Goal: Communication & Community: Answer question/provide support

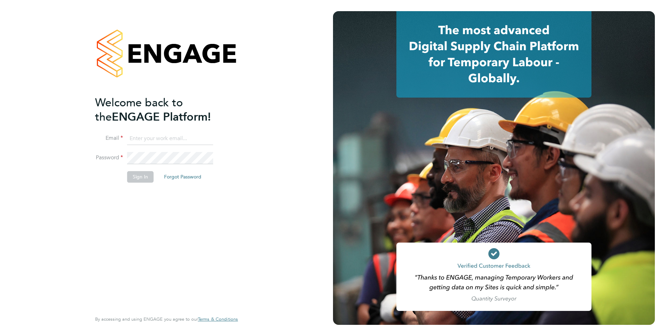
type input "[PERSON_NAME][EMAIL_ADDRESS][PERSON_NAME][DOMAIN_NAME]"
drag, startPoint x: 144, startPoint y: 176, endPoint x: 158, endPoint y: 178, distance: 14.4
click at [144, 176] on button "Sign In" at bounding box center [140, 176] width 26 height 11
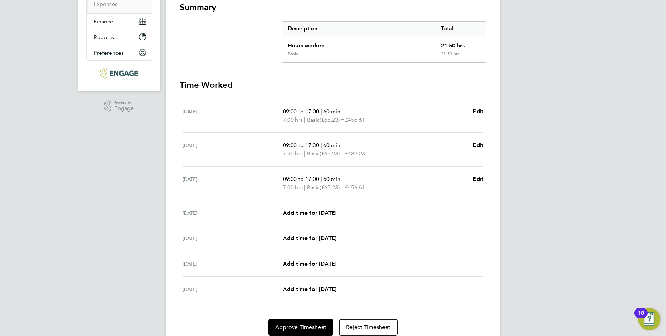
scroll to position [17, 0]
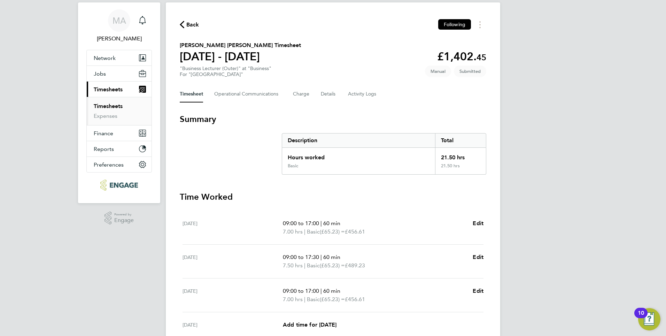
click at [121, 106] on link "Timesheets" at bounding box center [108, 106] width 29 height 7
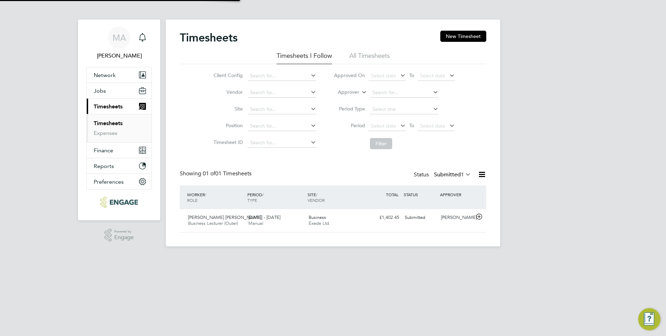
scroll to position [18, 61]
drag, startPoint x: 100, startPoint y: 91, endPoint x: 107, endPoint y: 108, distance: 19.0
click at [100, 91] on span "Jobs" at bounding box center [100, 90] width 12 height 7
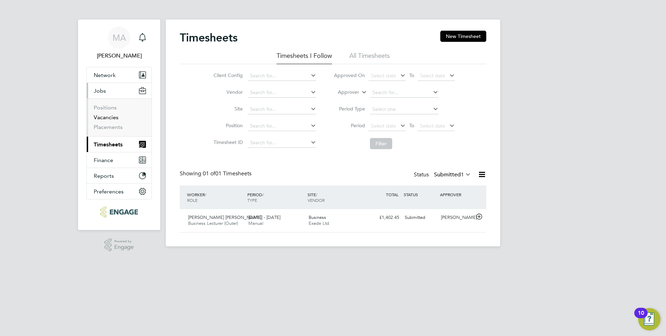
click at [107, 117] on link "Vacancies" at bounding box center [106, 117] width 25 height 7
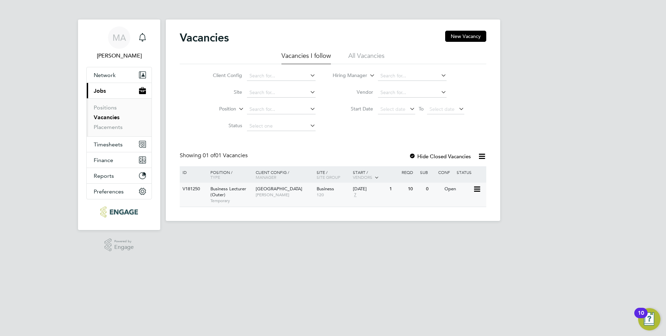
click at [193, 186] on div "V181250" at bounding box center [193, 189] width 24 height 13
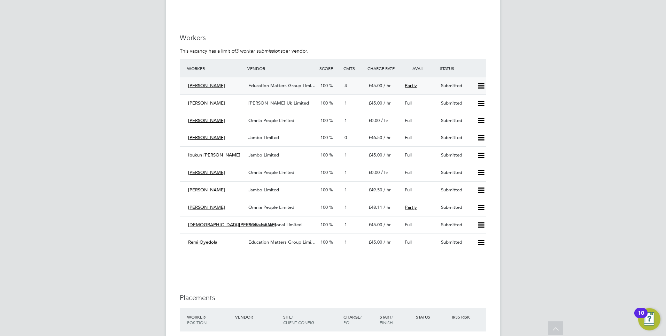
click at [269, 84] on span "Education Matters Group Limi…" at bounding box center [281, 86] width 67 height 6
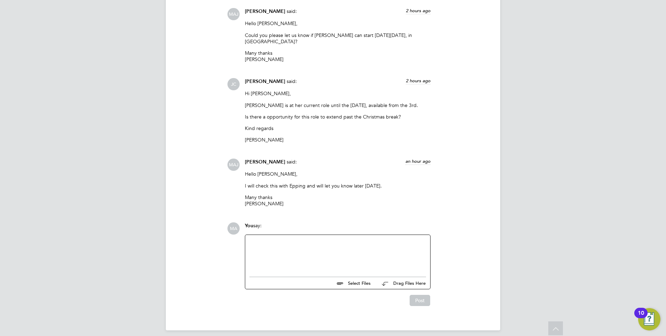
click at [272, 239] on div at bounding box center [337, 254] width 177 height 30
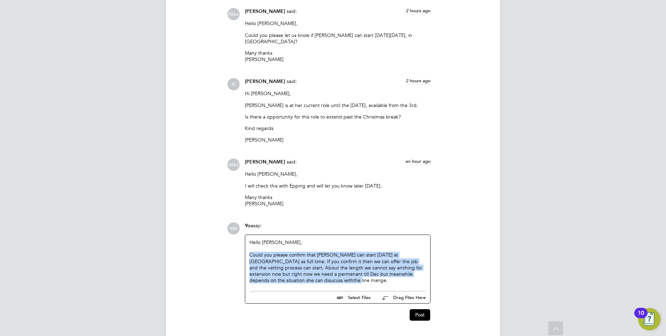
drag, startPoint x: 314, startPoint y: 276, endPoint x: 247, endPoint y: 249, distance: 71.8
click at [247, 249] on div "Hello James, Could you please confirm that Abigail can start 2nd October at Epp…" at bounding box center [337, 261] width 185 height 53
drag, startPoint x: 249, startPoint y: 250, endPoint x: 269, endPoint y: 252, distance: 19.6
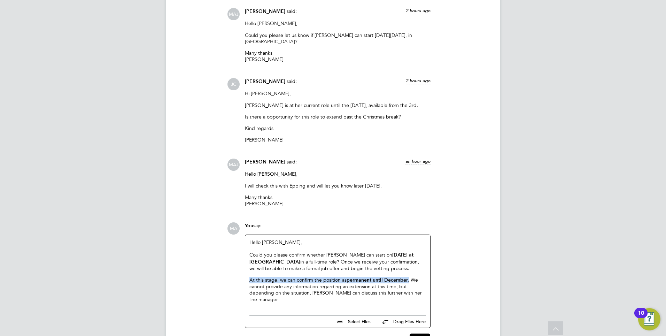
drag, startPoint x: 410, startPoint y: 274, endPoint x: 236, endPoint y: 275, distance: 174.2
click at [236, 275] on div "MA You say: Hello James, Could you please confirm whether Abigail can start on …" at bounding box center [356, 283] width 259 height 122
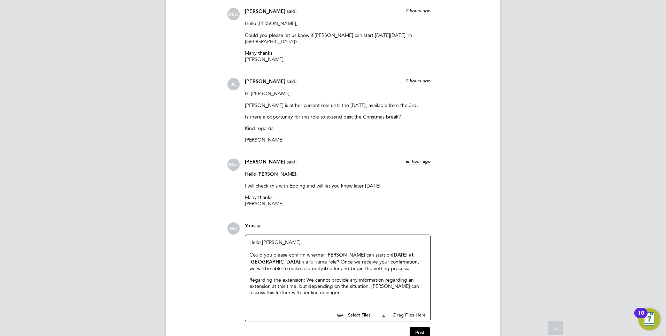
click at [305, 277] on p "Regarding the extension: We cannot provide any information regarding an extensi…" at bounding box center [337, 286] width 177 height 19
drag, startPoint x: 305, startPoint y: 274, endPoint x: 248, endPoint y: 272, distance: 56.8
click at [248, 272] on div "Hello James, Could you please confirm whether Abigail can start on 2nd October …" at bounding box center [337, 270] width 185 height 70
click at [425, 281] on p "We cannot provide any information regarding an extension at this time, but depe…" at bounding box center [337, 286] width 177 height 19
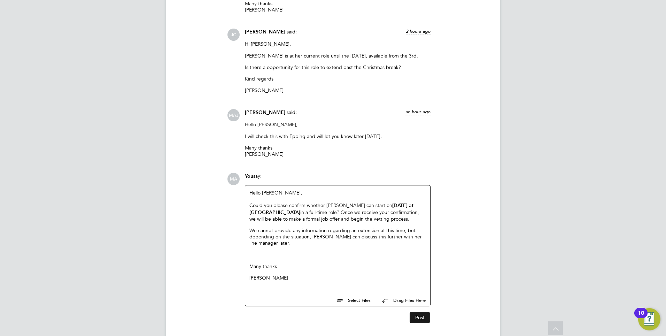
scroll to position [847, 0]
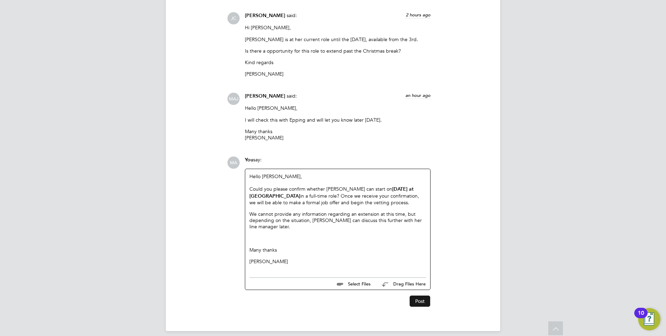
drag, startPoint x: 423, startPoint y: 295, endPoint x: 21, endPoint y: 184, distance: 417.5
click at [423, 295] on button "Post" at bounding box center [420, 300] width 21 height 11
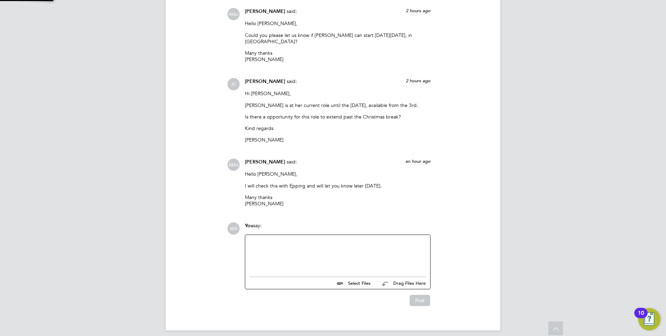
scroll to position [886, 0]
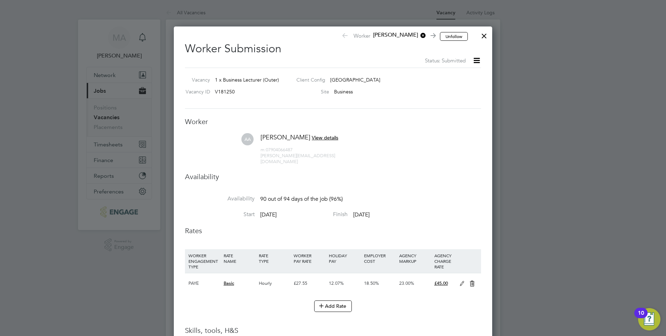
click at [488, 34] on div at bounding box center [484, 34] width 13 height 13
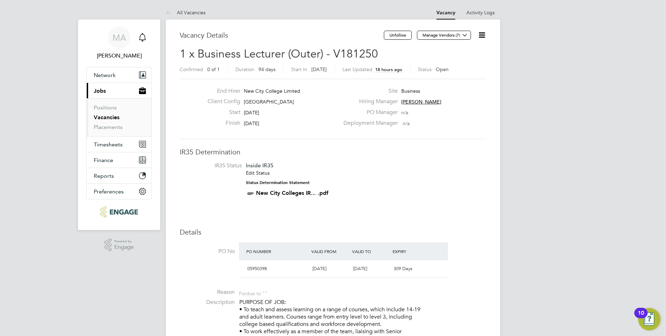
click at [143, 38] on icon "Main navigation" at bounding box center [142, 37] width 8 height 8
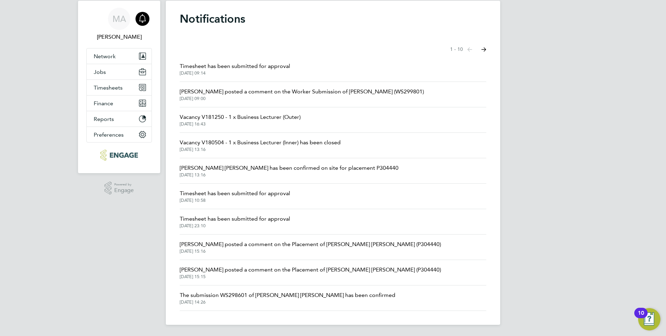
click at [200, 94] on span "James Carey posted a comment on the Worker Submission of Abigail Allison (WS299…" at bounding box center [302, 91] width 244 height 8
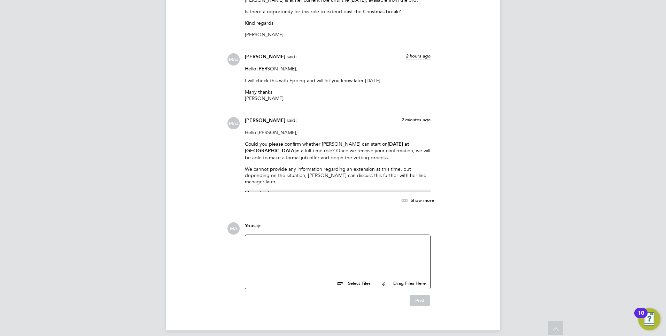
click at [424, 197] on span "Show more" at bounding box center [422, 200] width 23 height 6
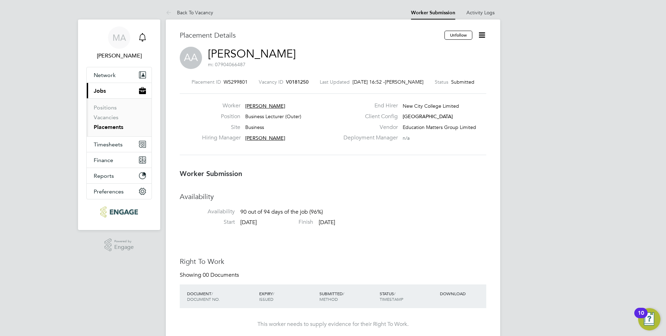
click at [144, 36] on icon "Main navigation" at bounding box center [142, 37] width 8 height 8
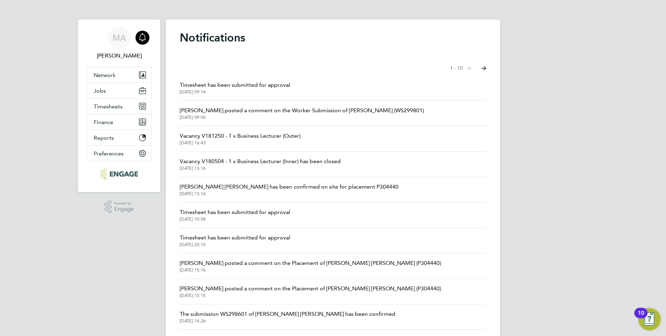
click at [211, 92] on span "25 Sep 2025, 09:14" at bounding box center [235, 92] width 110 height 6
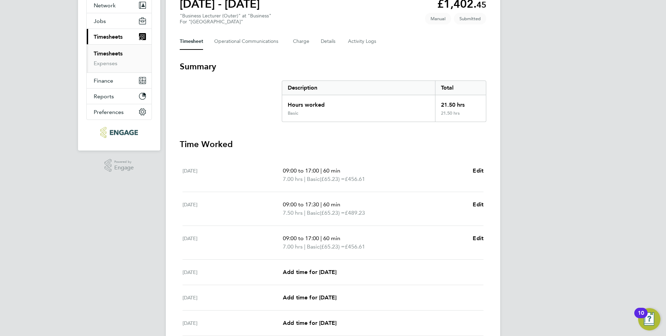
click at [112, 54] on link "Timesheets" at bounding box center [108, 53] width 29 height 7
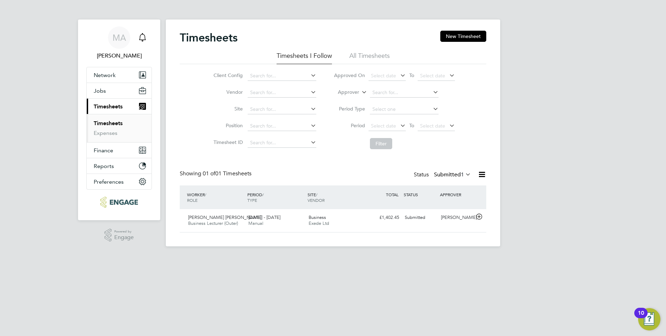
click at [145, 33] on div "Main navigation" at bounding box center [143, 38] width 14 height 14
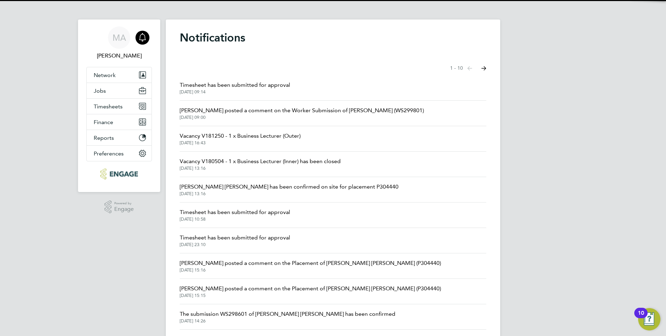
click at [229, 86] on span "Timesheet has been submitted for approval" at bounding box center [235, 85] width 110 height 8
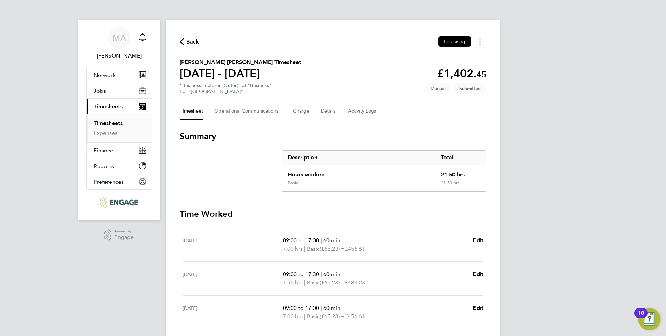
click at [144, 35] on icon "Main navigation" at bounding box center [142, 37] width 8 height 8
